Goal: Task Accomplishment & Management: Use online tool/utility

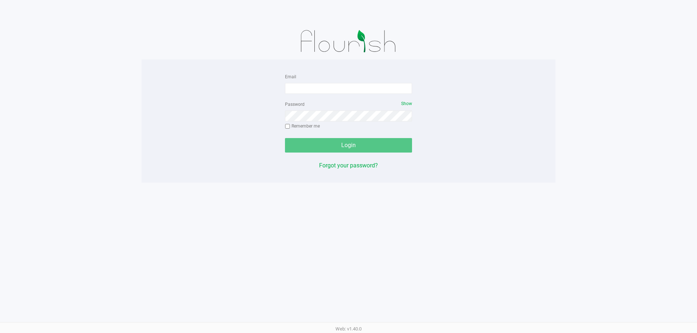
drag, startPoint x: 0, startPoint y: 0, endPoint x: 486, endPoint y: 57, distance: 489.1
click at [486, 57] on div at bounding box center [348, 41] width 414 height 36
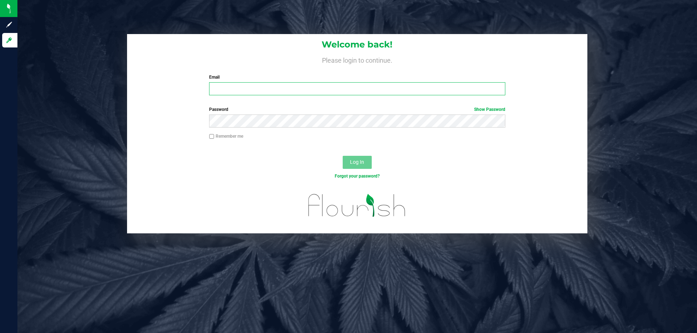
drag, startPoint x: 333, startPoint y: 91, endPoint x: 359, endPoint y: 79, distance: 28.9
click at [333, 91] on input "Email" at bounding box center [357, 88] width 296 height 13
type input "[EMAIL_ADDRESS][DOMAIN_NAME]"
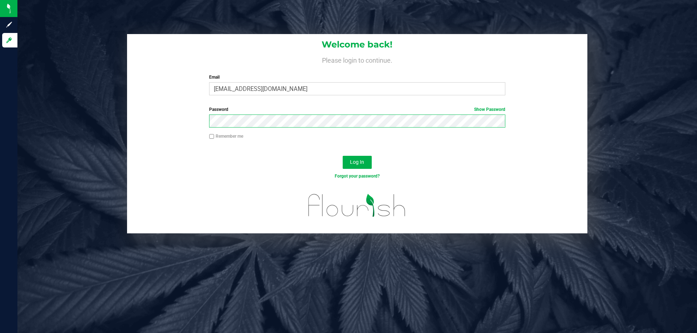
click at [342, 156] on button "Log In" at bounding box center [356, 162] width 29 height 13
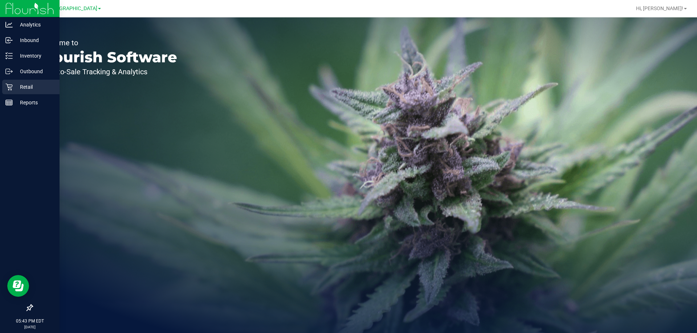
click at [15, 87] on p "Retail" at bounding box center [35, 87] width 44 height 9
